Goal: Information Seeking & Learning: Learn about a topic

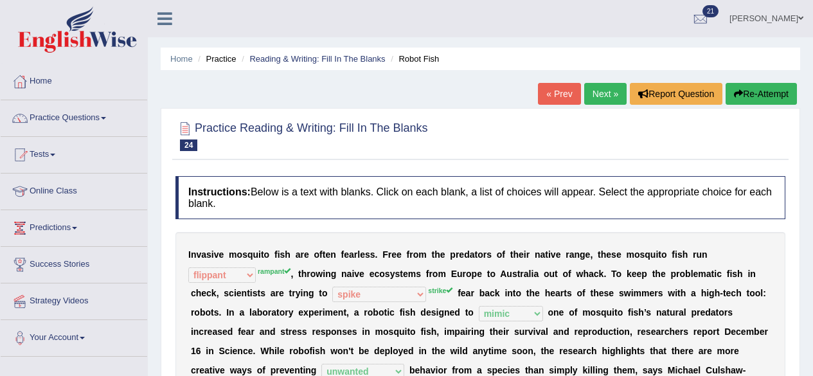
select select "flippant"
select select "spike"
select select "mimic"
select select "unwanted"
click at [92, 114] on link "Practice Questions" at bounding box center [74, 116] width 146 height 32
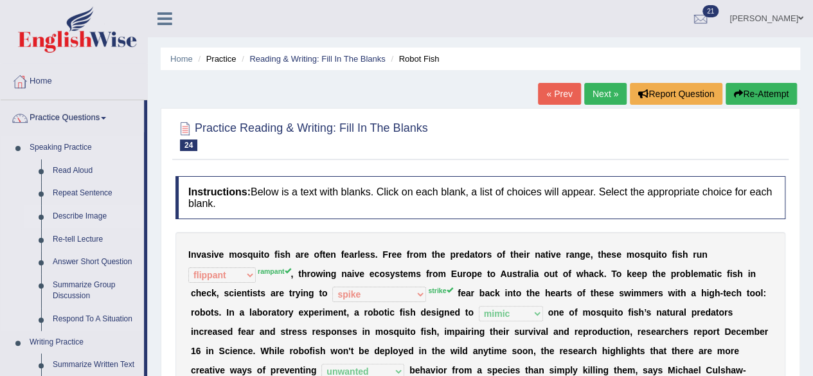
click at [76, 217] on link "Describe Image" at bounding box center [95, 216] width 97 height 23
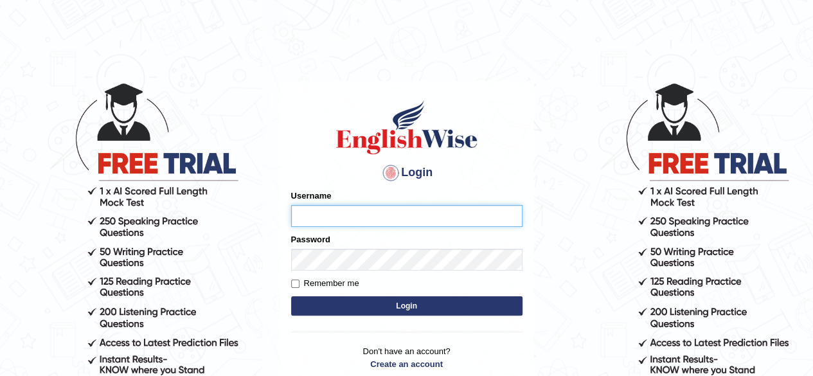
type input "benetta_parramatta"
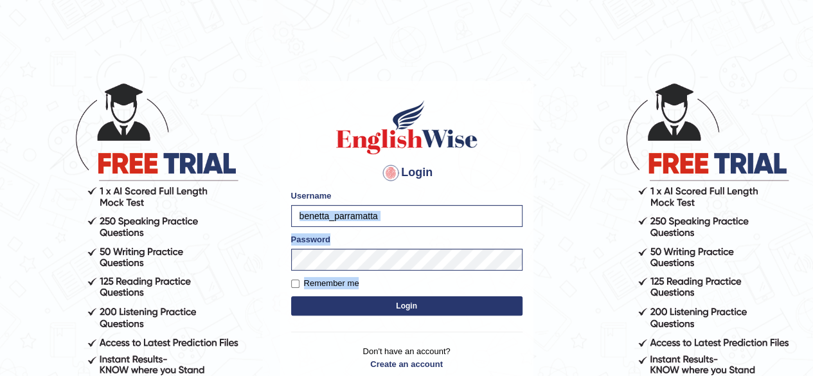
drag, startPoint x: 0, startPoint y: 0, endPoint x: 519, endPoint y: 283, distance: 591.1
click at [519, 283] on body "Login Please fix the following errors: Username benetta_parramatta Password Rem…" at bounding box center [406, 228] width 813 height 376
click at [519, 283] on div "Remember me" at bounding box center [406, 283] width 231 height 13
click at [447, 299] on button "Login" at bounding box center [406, 305] width 231 height 19
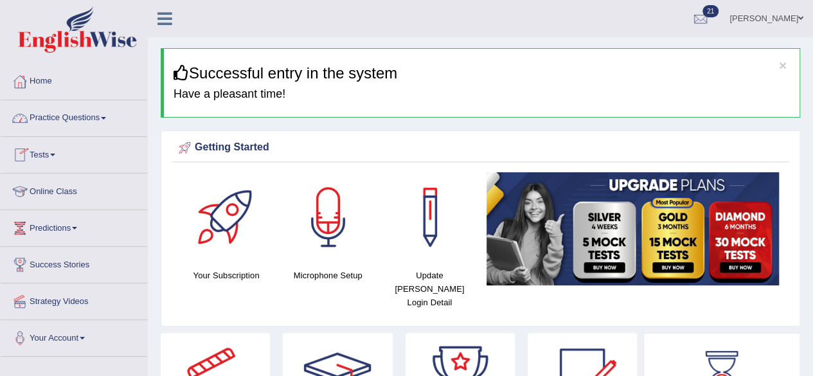
click at [83, 111] on link "Practice Questions" at bounding box center [74, 116] width 146 height 32
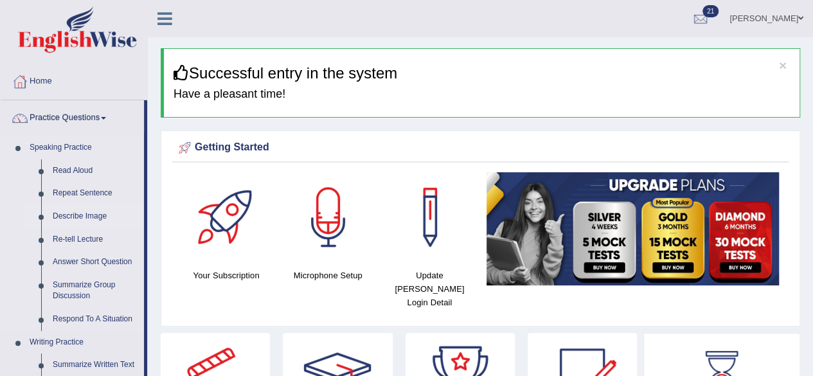
click at [78, 213] on link "Describe Image" at bounding box center [95, 216] width 97 height 23
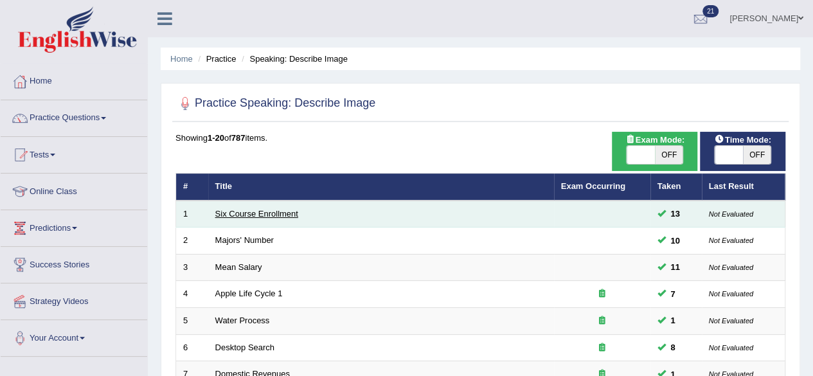
click at [272, 215] on link "Six Course Enrollment" at bounding box center [256, 214] width 83 height 10
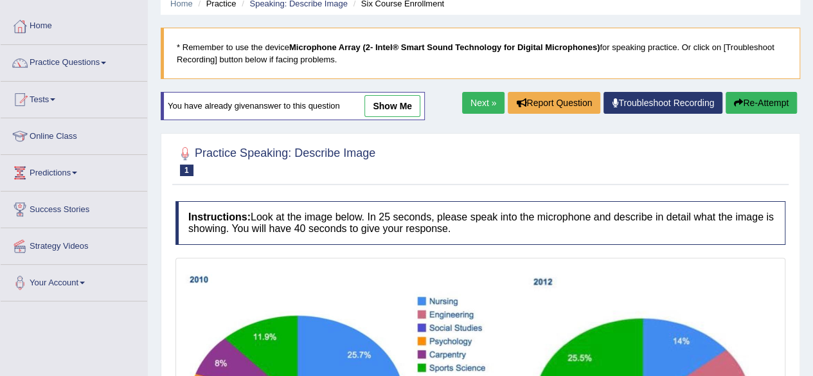
scroll to position [51, 0]
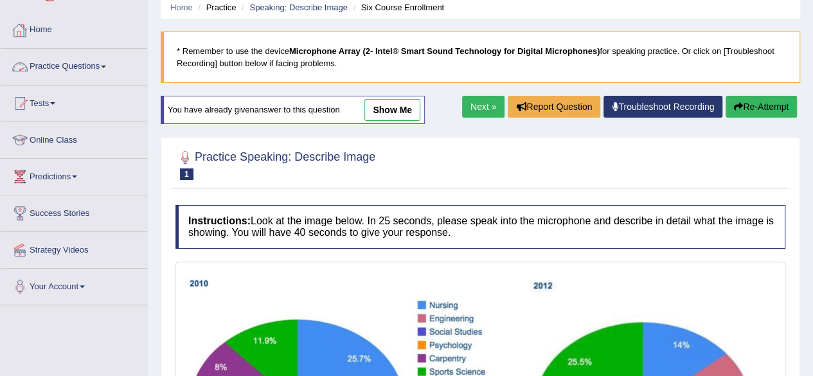
click at [81, 68] on link "Practice Questions" at bounding box center [74, 65] width 146 height 32
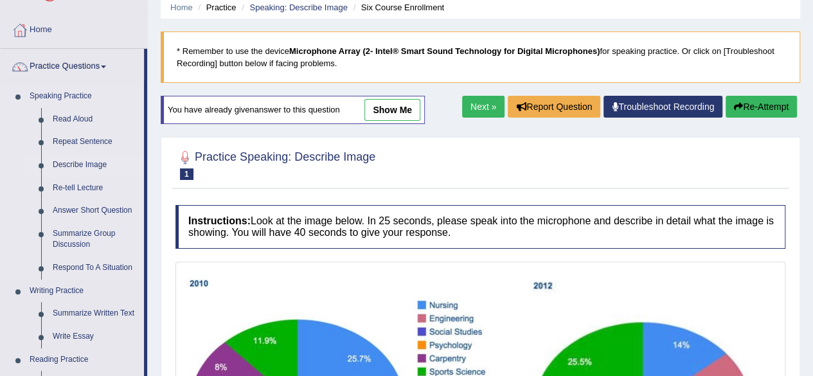
click at [80, 159] on link "Describe Image" at bounding box center [95, 165] width 97 height 23
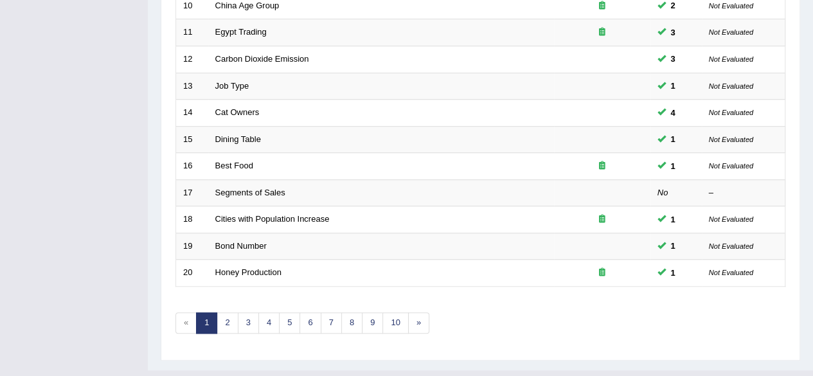
scroll to position [468, 0]
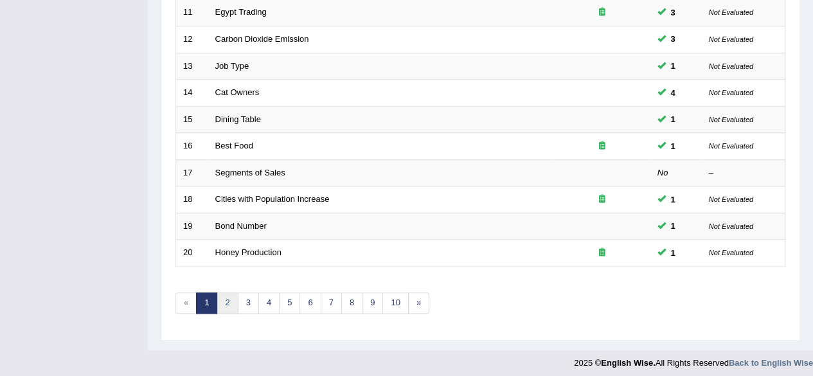
click at [227, 297] on link "2" at bounding box center [227, 302] width 21 height 21
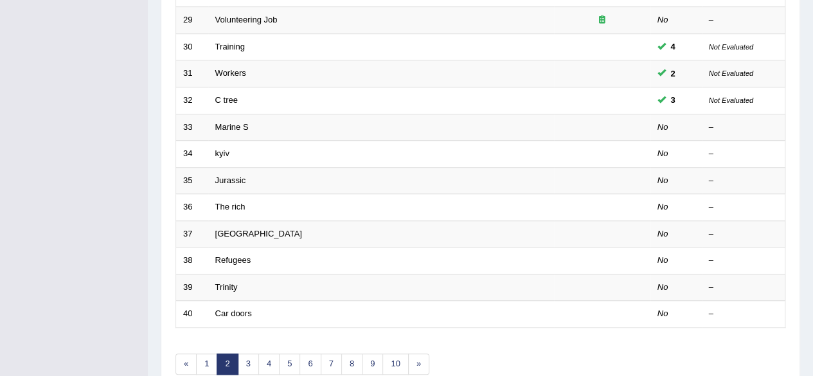
scroll to position [406, 0]
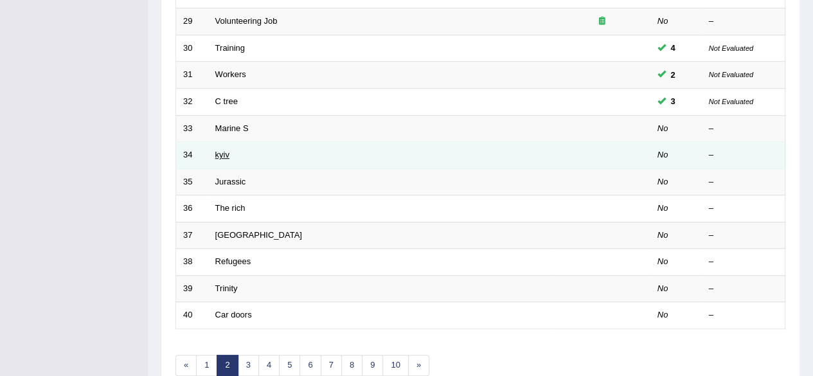
click at [226, 150] on link "kyiv" at bounding box center [222, 155] width 14 height 10
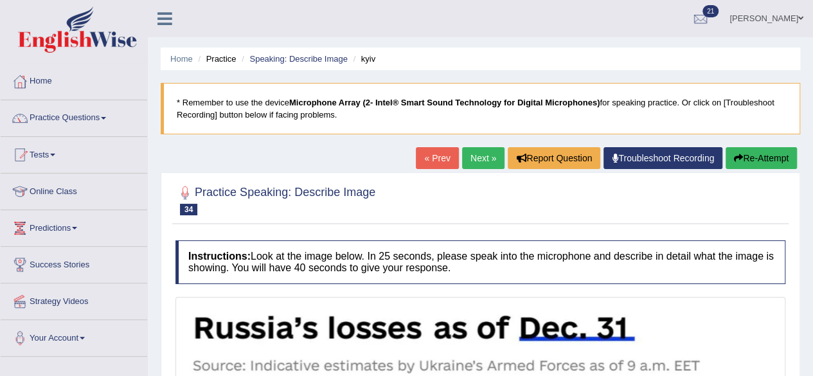
click at [429, 154] on link "« Prev" at bounding box center [437, 158] width 42 height 22
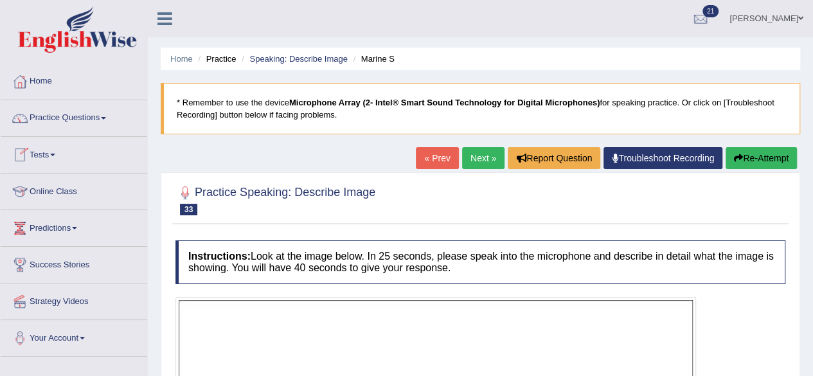
click at [85, 121] on link "Practice Questions" at bounding box center [74, 116] width 146 height 32
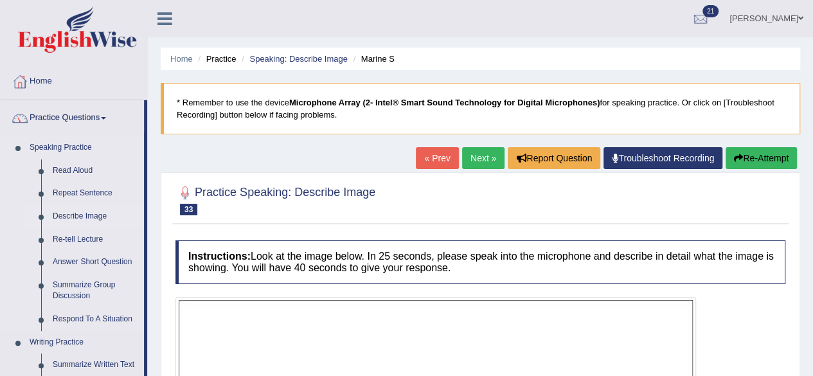
click at [83, 213] on link "Describe Image" at bounding box center [95, 216] width 97 height 23
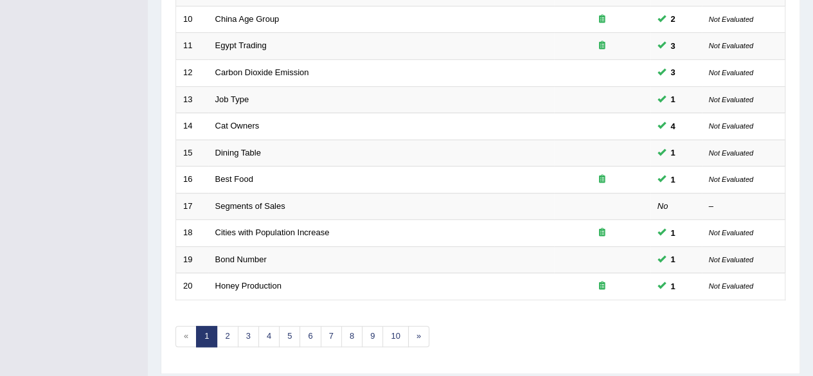
scroll to position [468, 0]
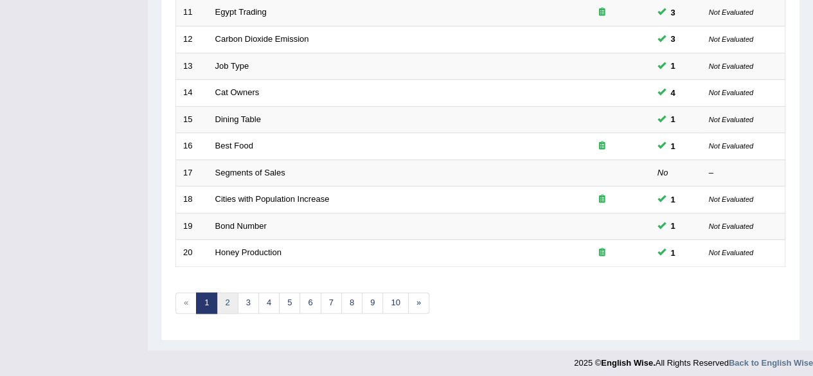
click at [220, 294] on link "2" at bounding box center [227, 302] width 21 height 21
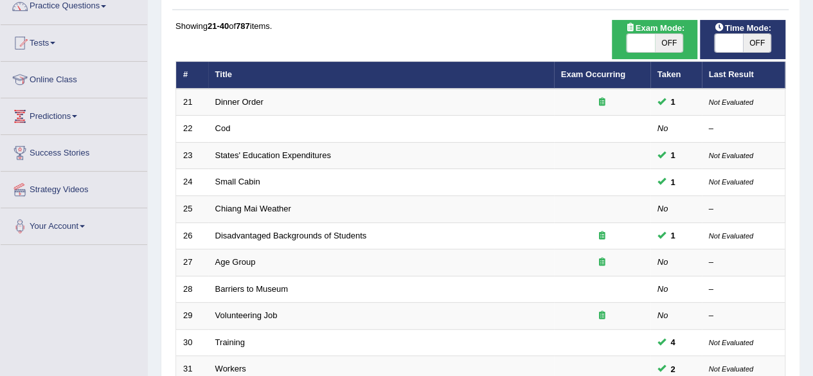
scroll to position [113, 0]
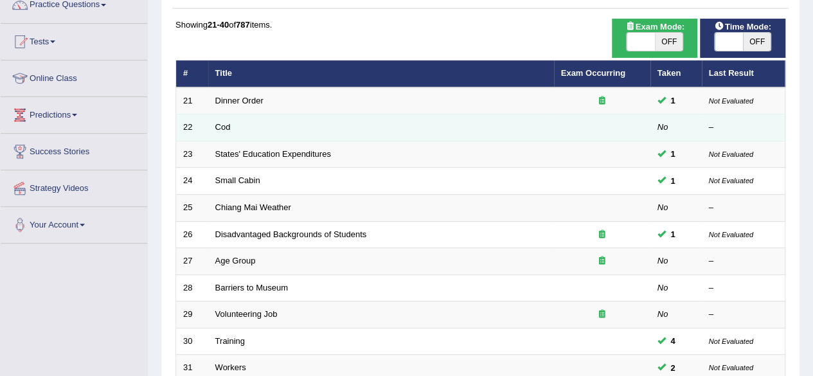
click at [391, 129] on td "Cod" at bounding box center [381, 127] width 346 height 27
click at [222, 123] on link "Cod" at bounding box center [222, 127] width 15 height 10
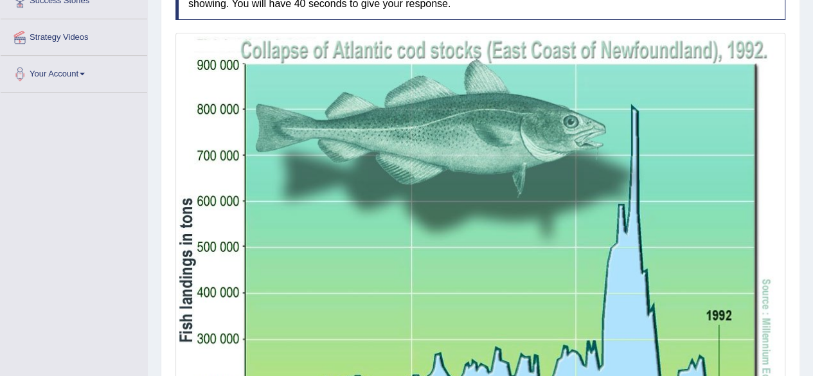
scroll to position [260, 0]
